Goal: Task Accomplishment & Management: Use online tool/utility

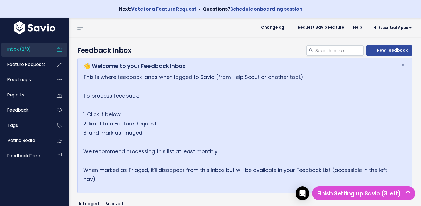
drag, startPoint x: 0, startPoint y: 0, endPoint x: 51, endPoint y: 51, distance: 72.3
click at [51, 51] on li "Inbox (2/0)" at bounding box center [34, 50] width 66 height 14
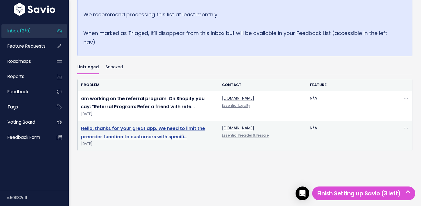
click at [153, 128] on link "Hello, thanks for your great app. We need to limit the preorder function to cus…" at bounding box center [143, 132] width 124 height 15
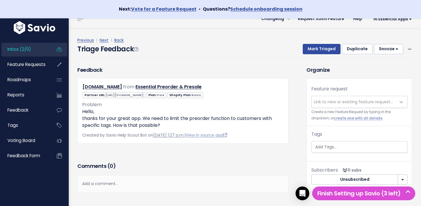
scroll to position [9, 0]
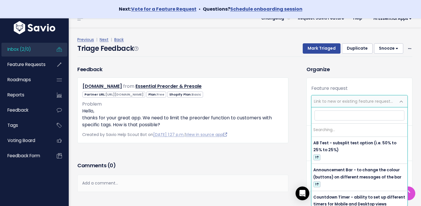
click at [335, 100] on span "Link to new or existing feature request..." at bounding box center [353, 101] width 79 height 6
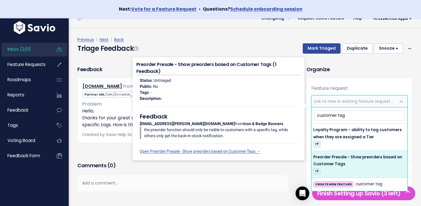
type input "customer tag"
select select "64711"
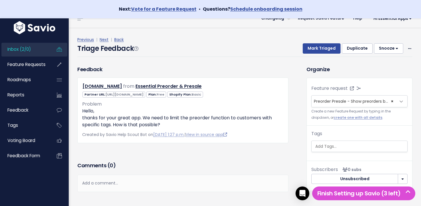
click at [320, 54] on div "Triage Feedback Mark Triaged Duplicate Snooze 1 day 3 days 7 days 14 days Edit …" at bounding box center [244, 49] width 335 height 13
click at [316, 48] on button "Mark Triaged" at bounding box center [322, 48] width 38 height 10
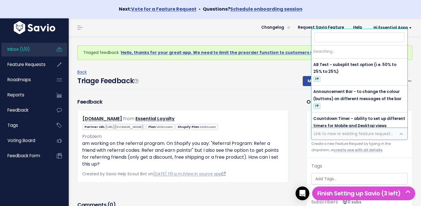
click at [337, 135] on span "Link to new or existing feature request..." at bounding box center [353, 134] width 79 height 6
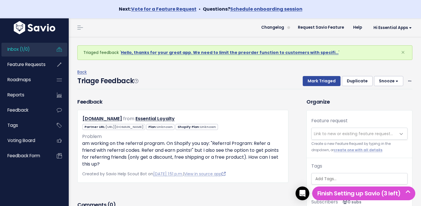
click at [224, 76] on div "Triage Feedback Mark Triaged Duplicate Snooze 1 day 3 days 7 days 14 days Edit …" at bounding box center [244, 82] width 335 height 13
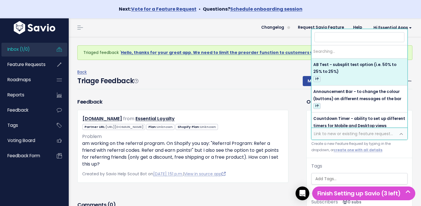
click at [339, 129] on span "Link to new or existing feature request..." at bounding box center [353, 133] width 84 height 11
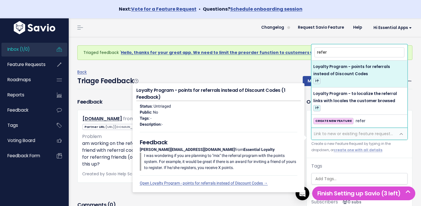
type input "refer"
select select "64570"
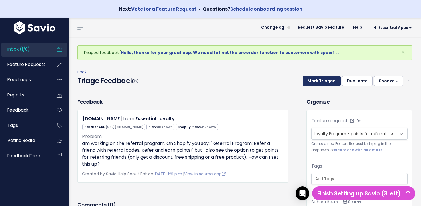
click at [327, 80] on button "Mark Triaged" at bounding box center [322, 81] width 38 height 10
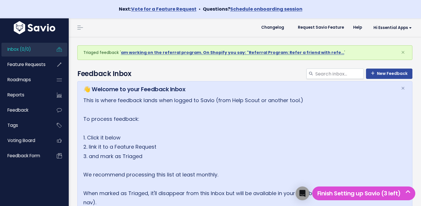
click at [38, 49] on link "Inbox (0/0)" at bounding box center [24, 49] width 46 height 13
